Goal: Information Seeking & Learning: Learn about a topic

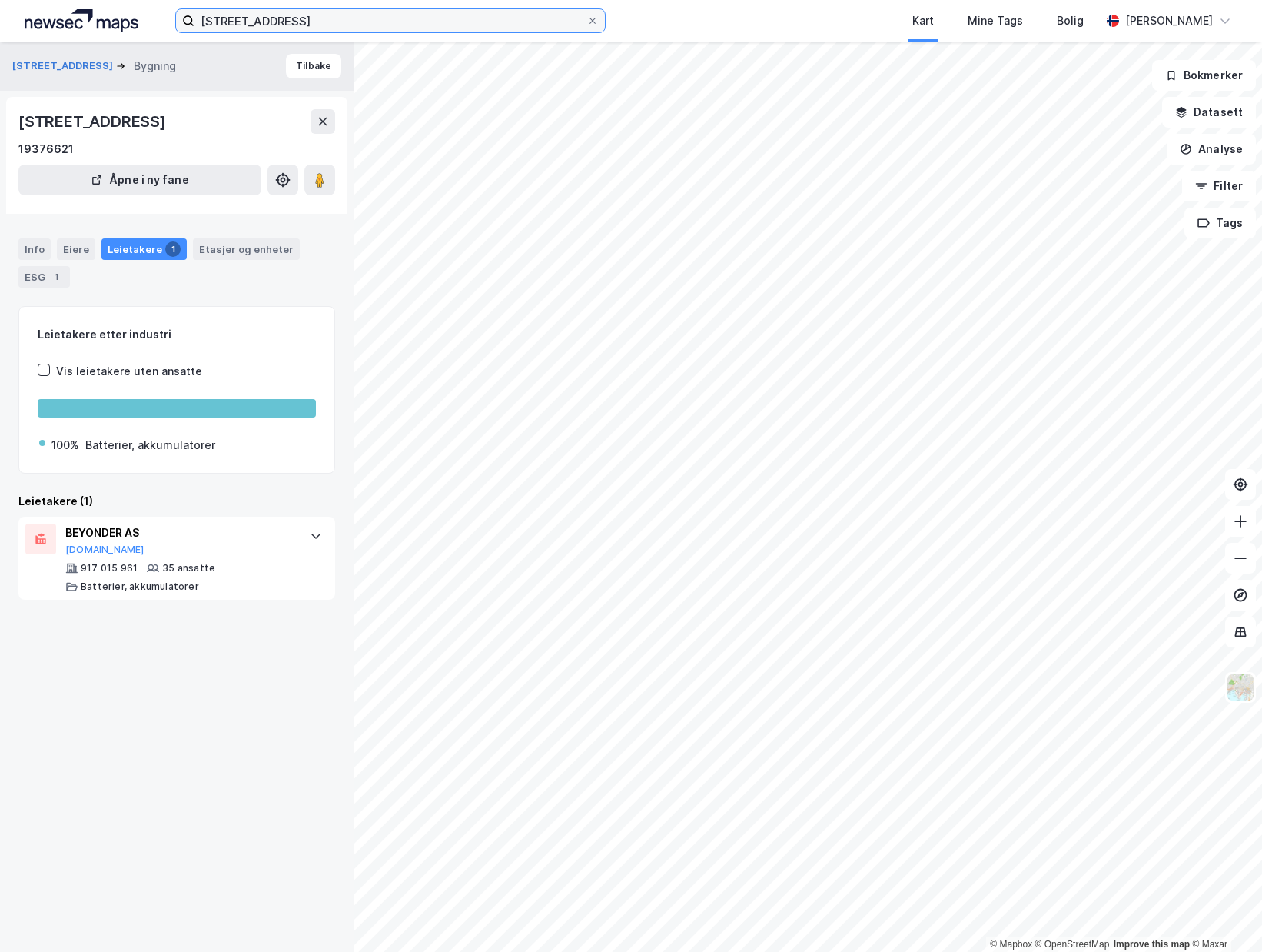
click at [352, 22] on input "[STREET_ADDRESS]" at bounding box center [390, 20] width 392 height 23
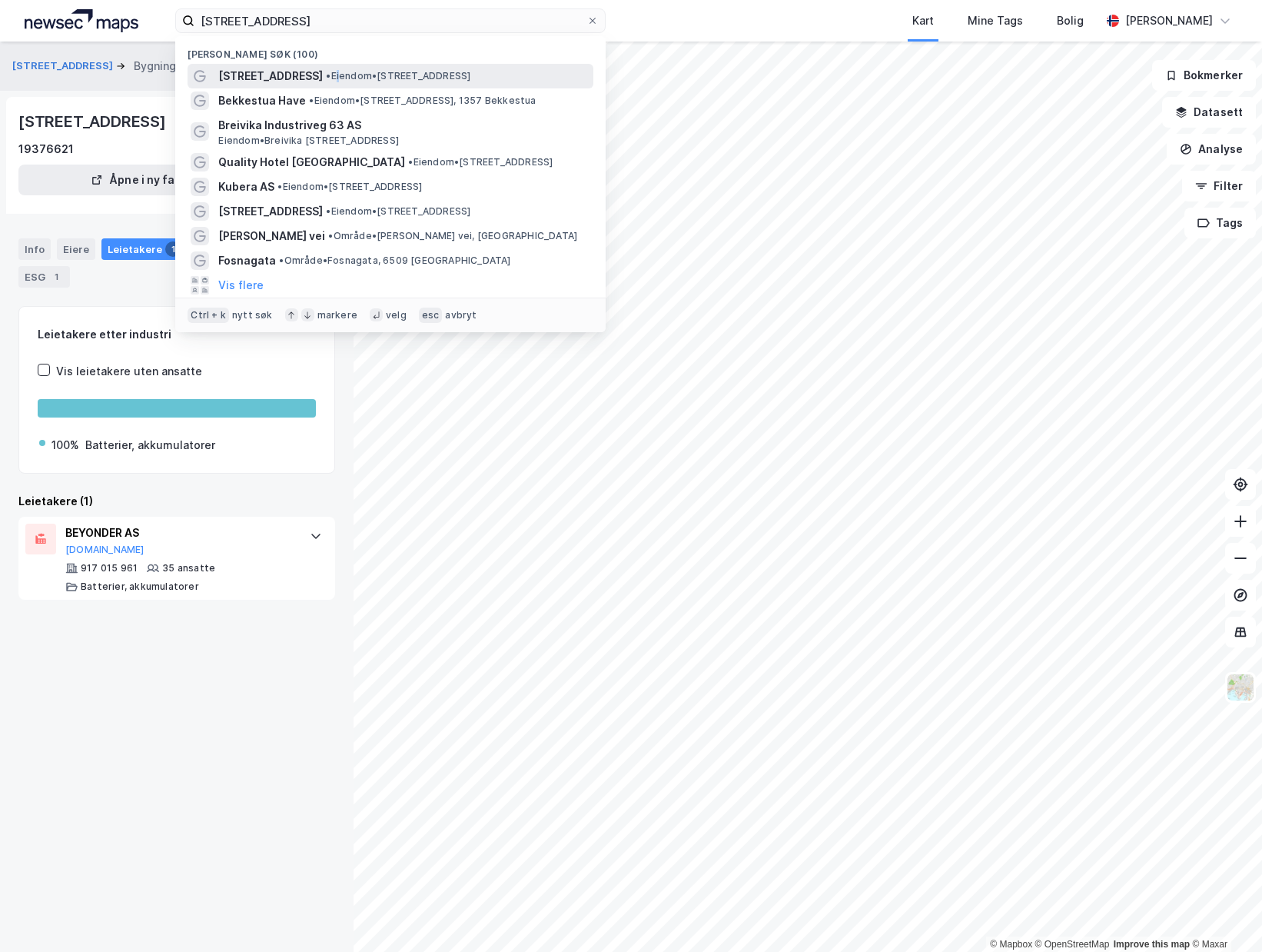
click at [341, 73] on span "• Eiendom • [STREET_ADDRESS]" at bounding box center [398, 76] width 145 height 12
